Goal: Transaction & Acquisition: Purchase product/service

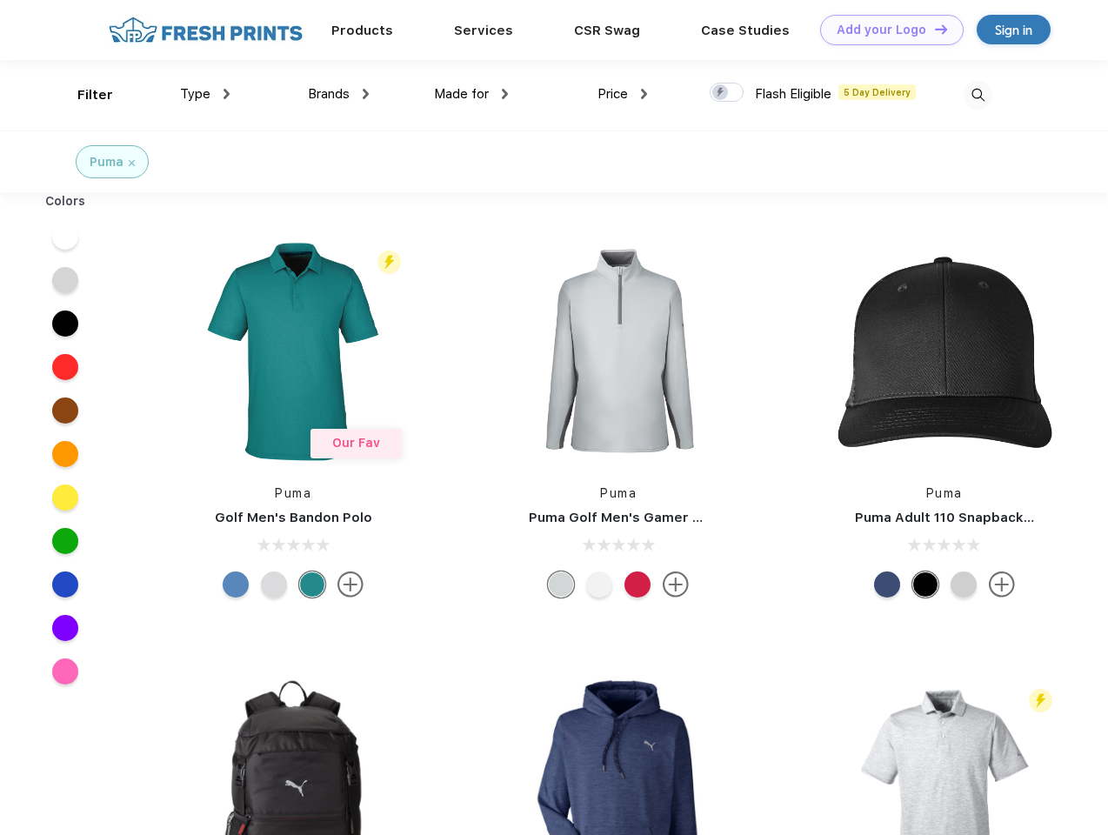
click at [885, 30] on link "Add your Logo Design Tool" at bounding box center [891, 30] width 143 height 30
click at [0, 0] on div "Design Tool" at bounding box center [0, 0] width 0 height 0
click at [933, 29] on link "Add your Logo Design Tool" at bounding box center [891, 30] width 143 height 30
click at [83, 95] on div "Filter" at bounding box center [95, 95] width 36 height 20
click at [205, 94] on span "Type" at bounding box center [195, 94] width 30 height 16
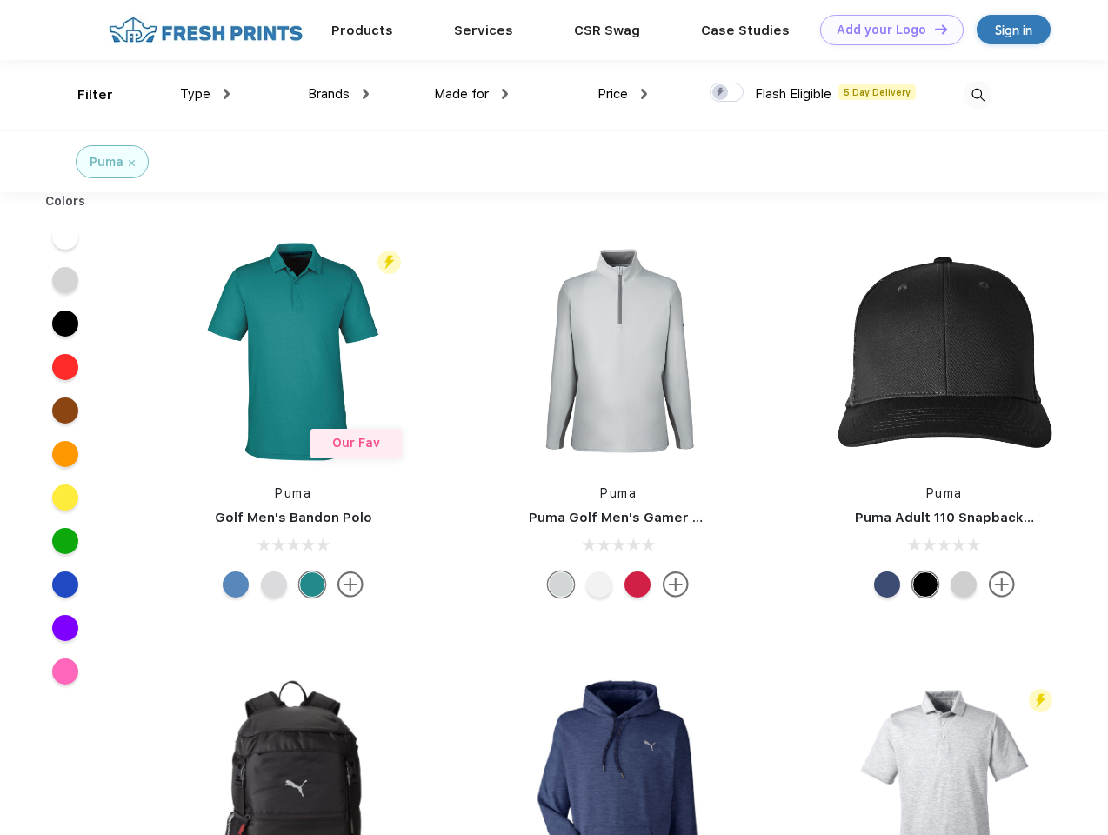
click at [338, 94] on span "Brands" at bounding box center [329, 94] width 42 height 16
click at [471, 94] on span "Made for" at bounding box center [461, 94] width 55 height 16
click at [623, 94] on span "Price" at bounding box center [612, 94] width 30 height 16
click at [727, 93] on div at bounding box center [726, 92] width 34 height 19
click at [721, 93] on input "checkbox" at bounding box center [714, 87] width 11 height 11
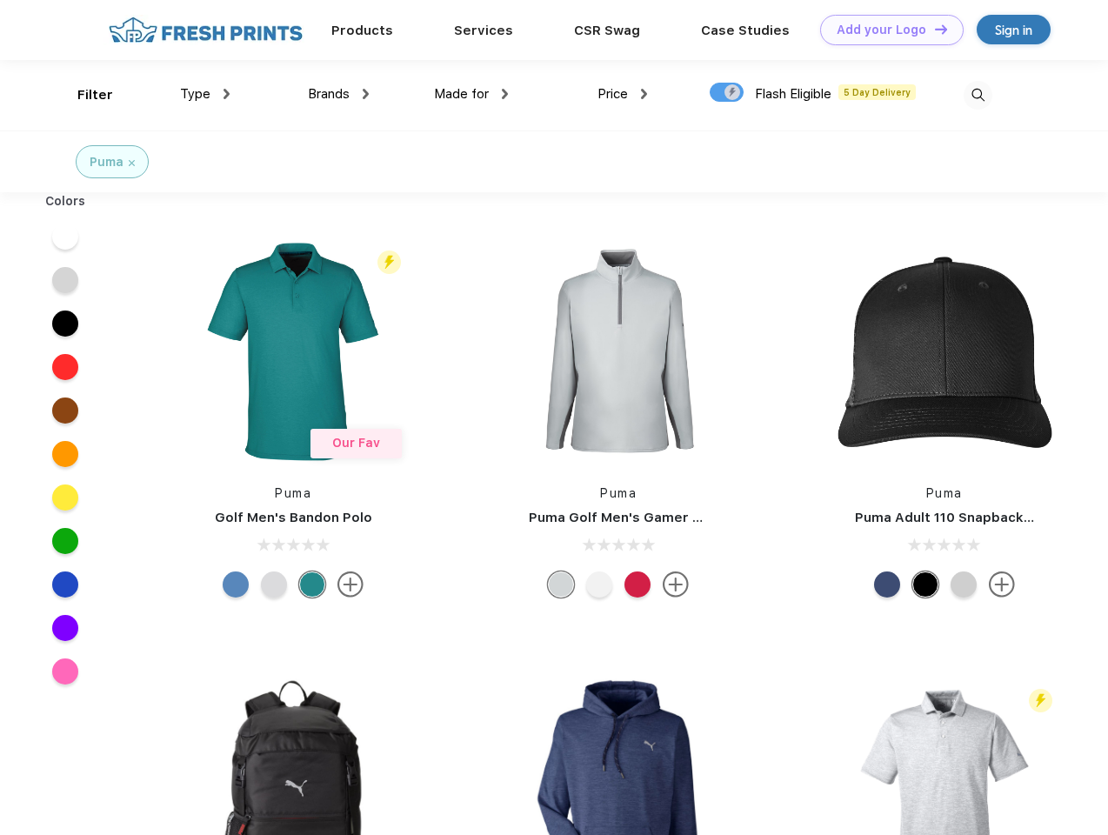
click at [977, 95] on img at bounding box center [977, 95] width 29 height 29
